Goal: Task Accomplishment & Management: Use online tool/utility

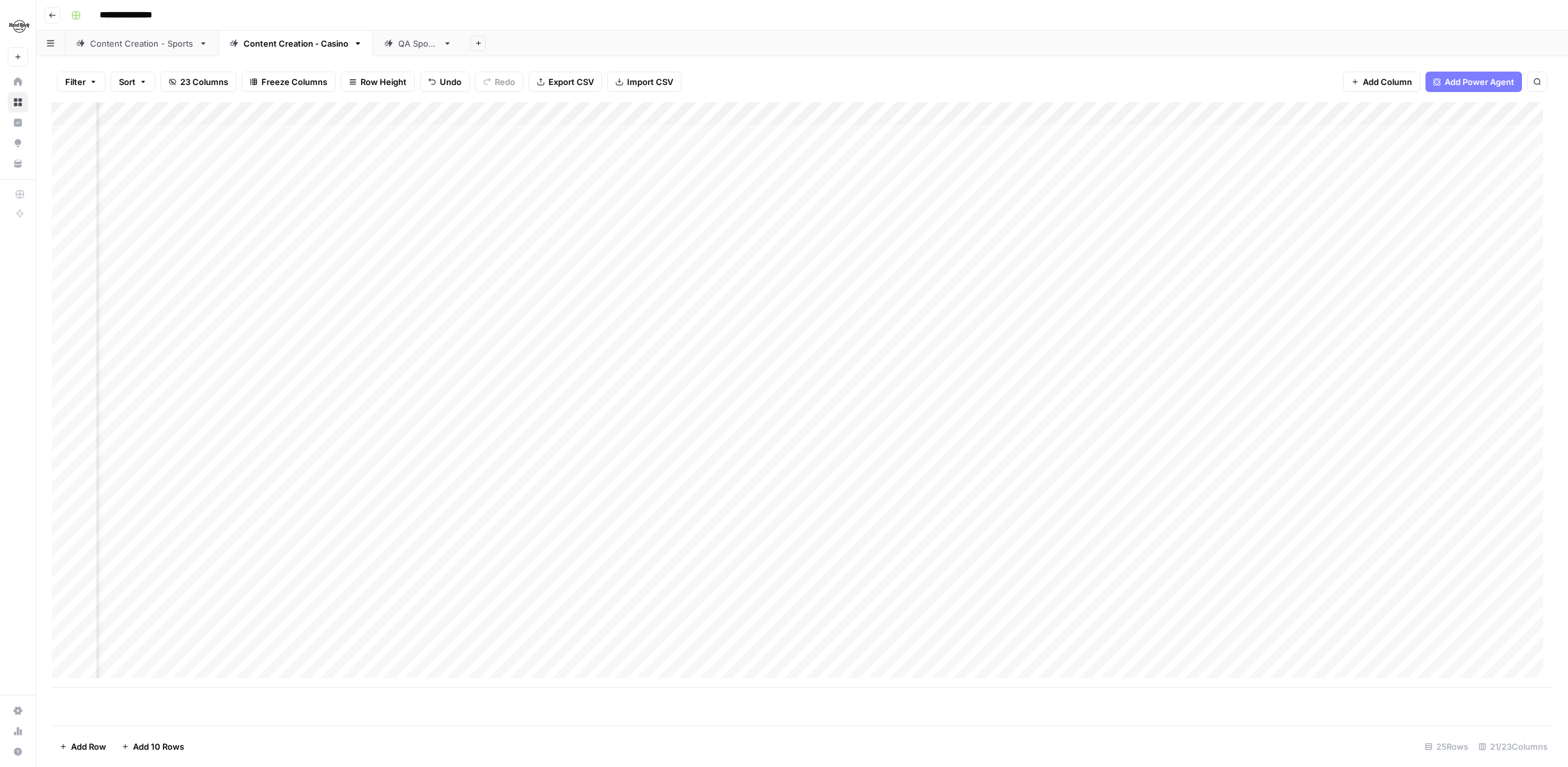
scroll to position [9, 1164]
